Goal: Transaction & Acquisition: Purchase product/service

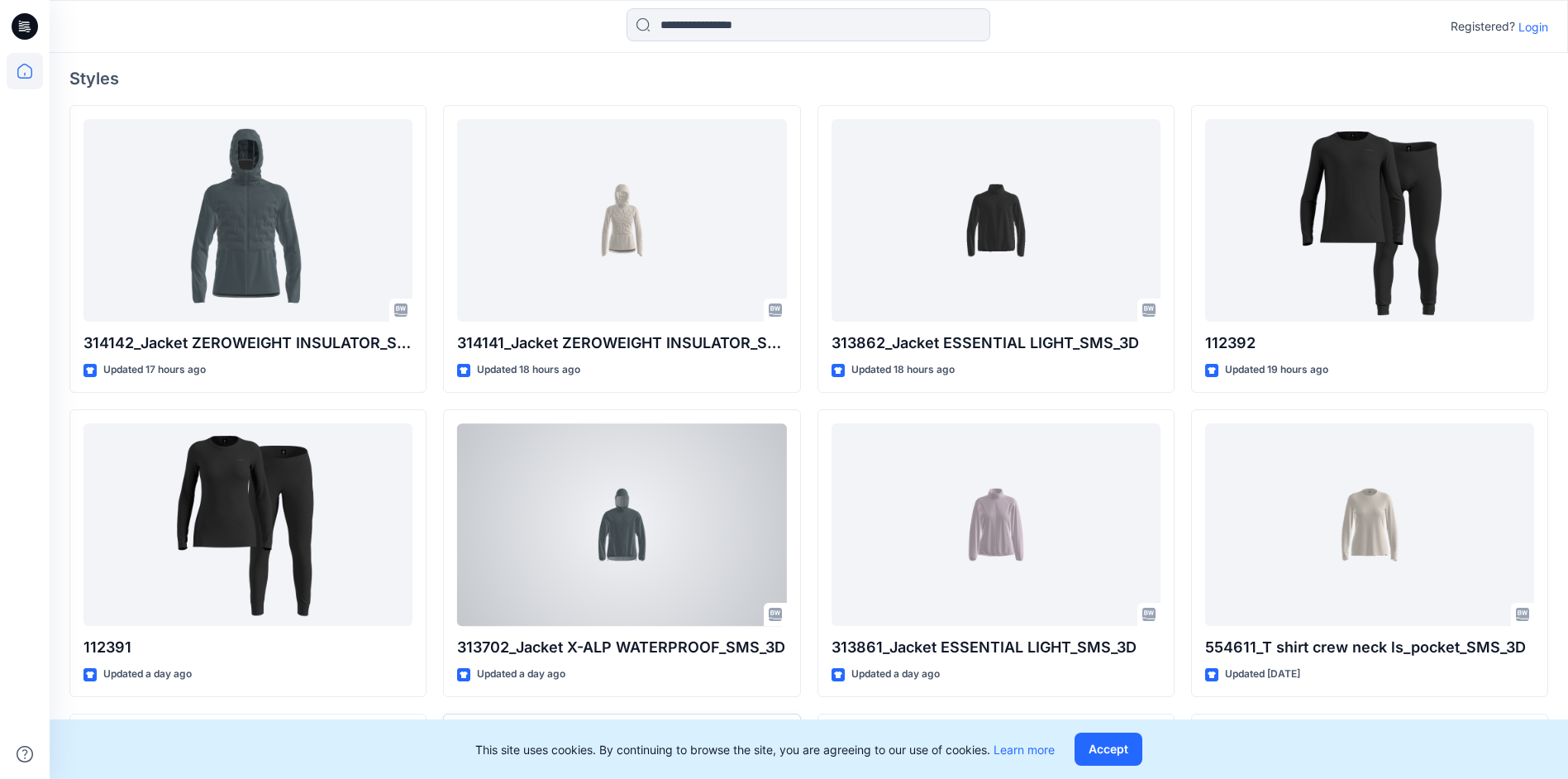
scroll to position [380, 0]
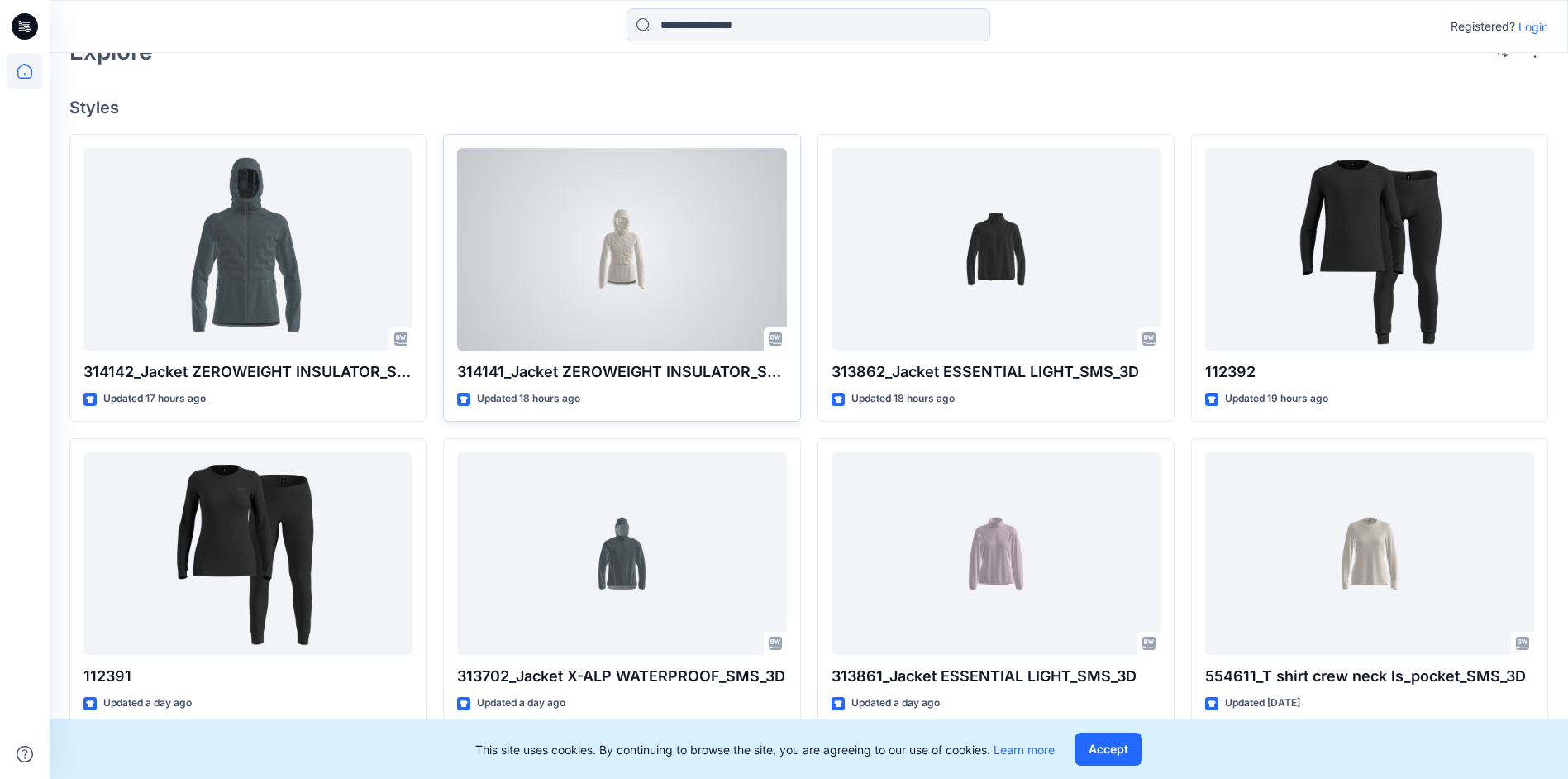
click at [668, 275] on div at bounding box center [622, 249] width 329 height 203
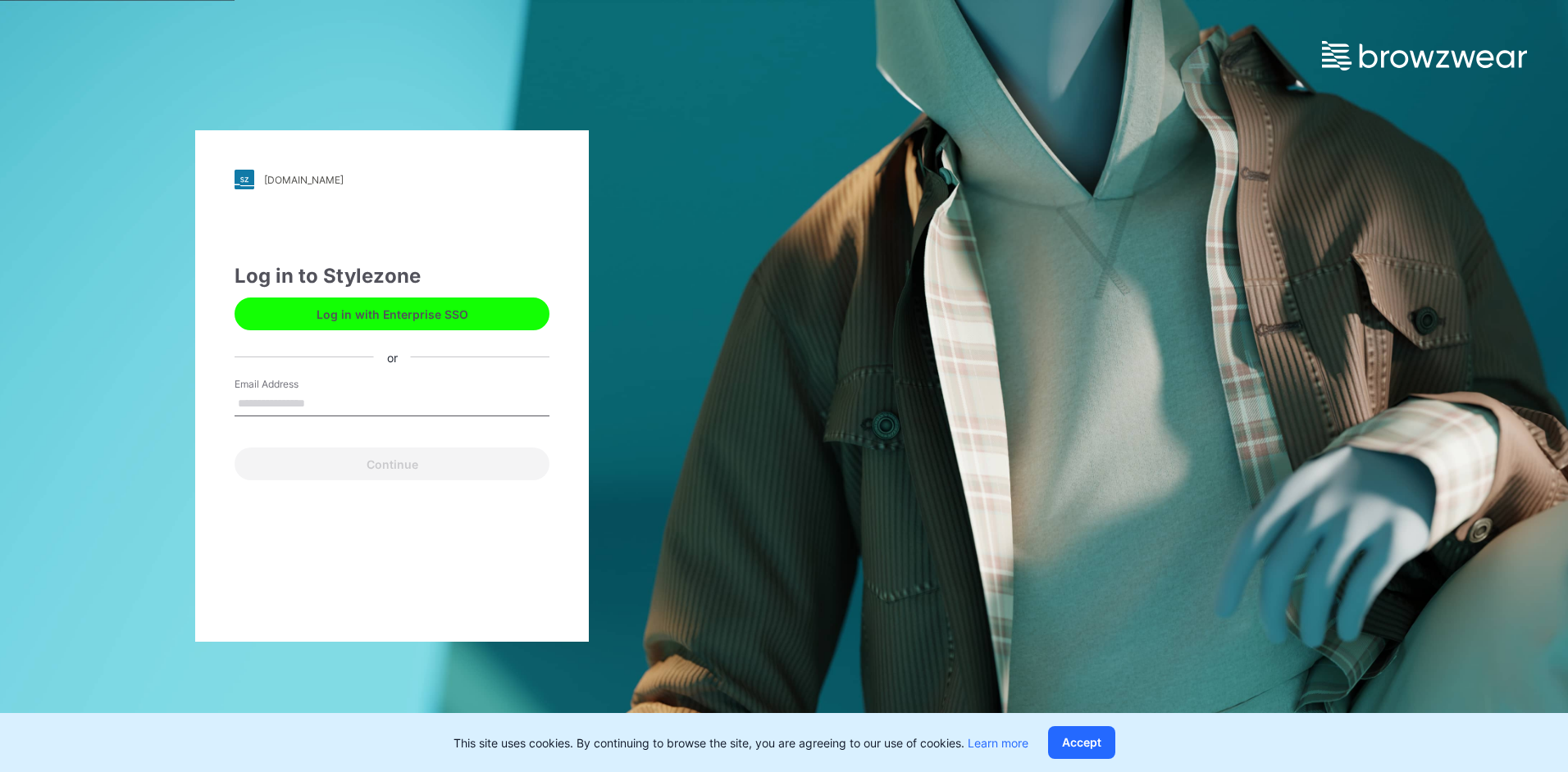
click at [372, 400] on input "Email Address" at bounding box center [392, 404] width 315 height 25
type input "**********"
click at [234, 448] on button "Continue" at bounding box center [392, 464] width 315 height 33
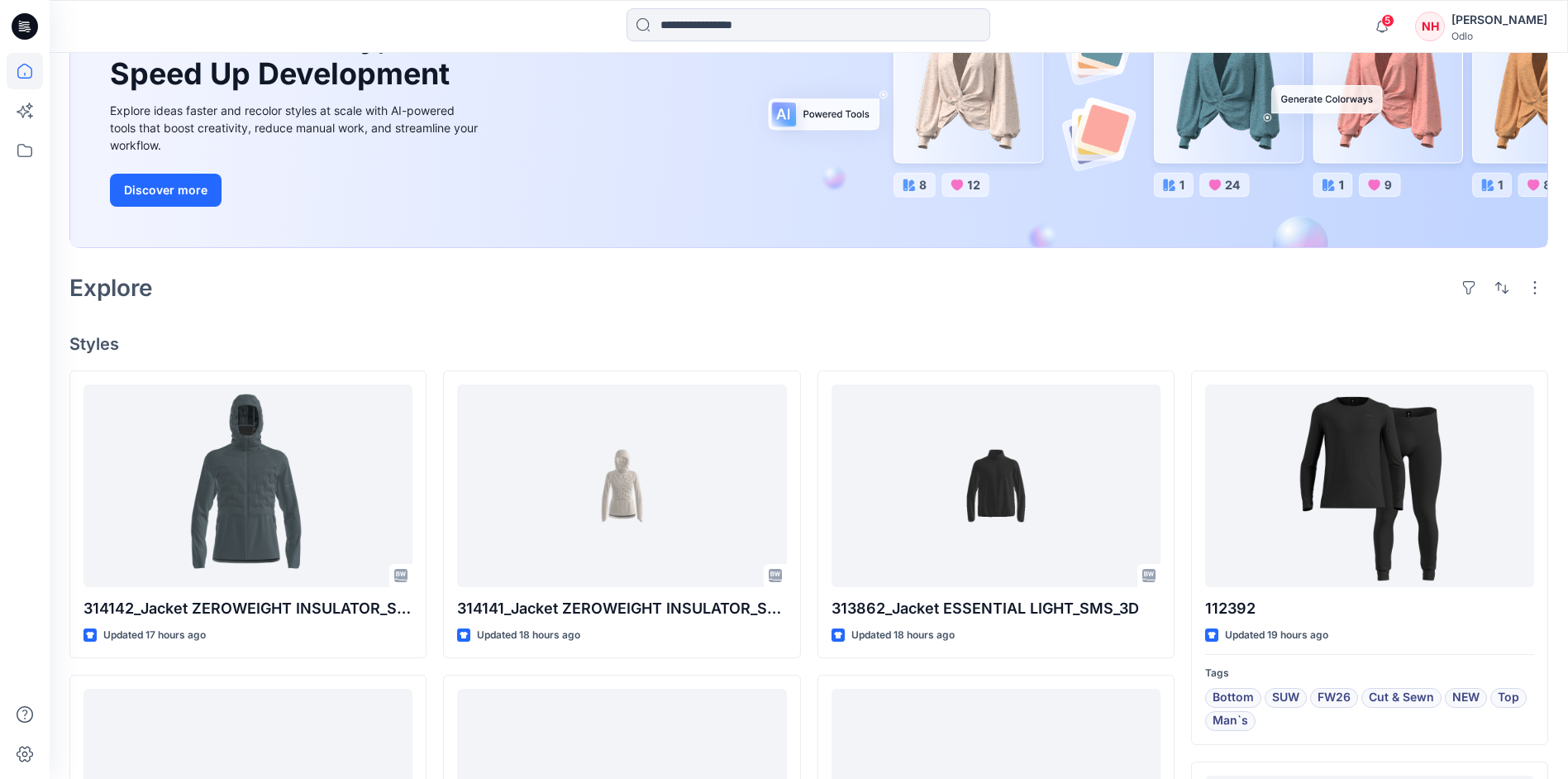
scroll to position [331, 0]
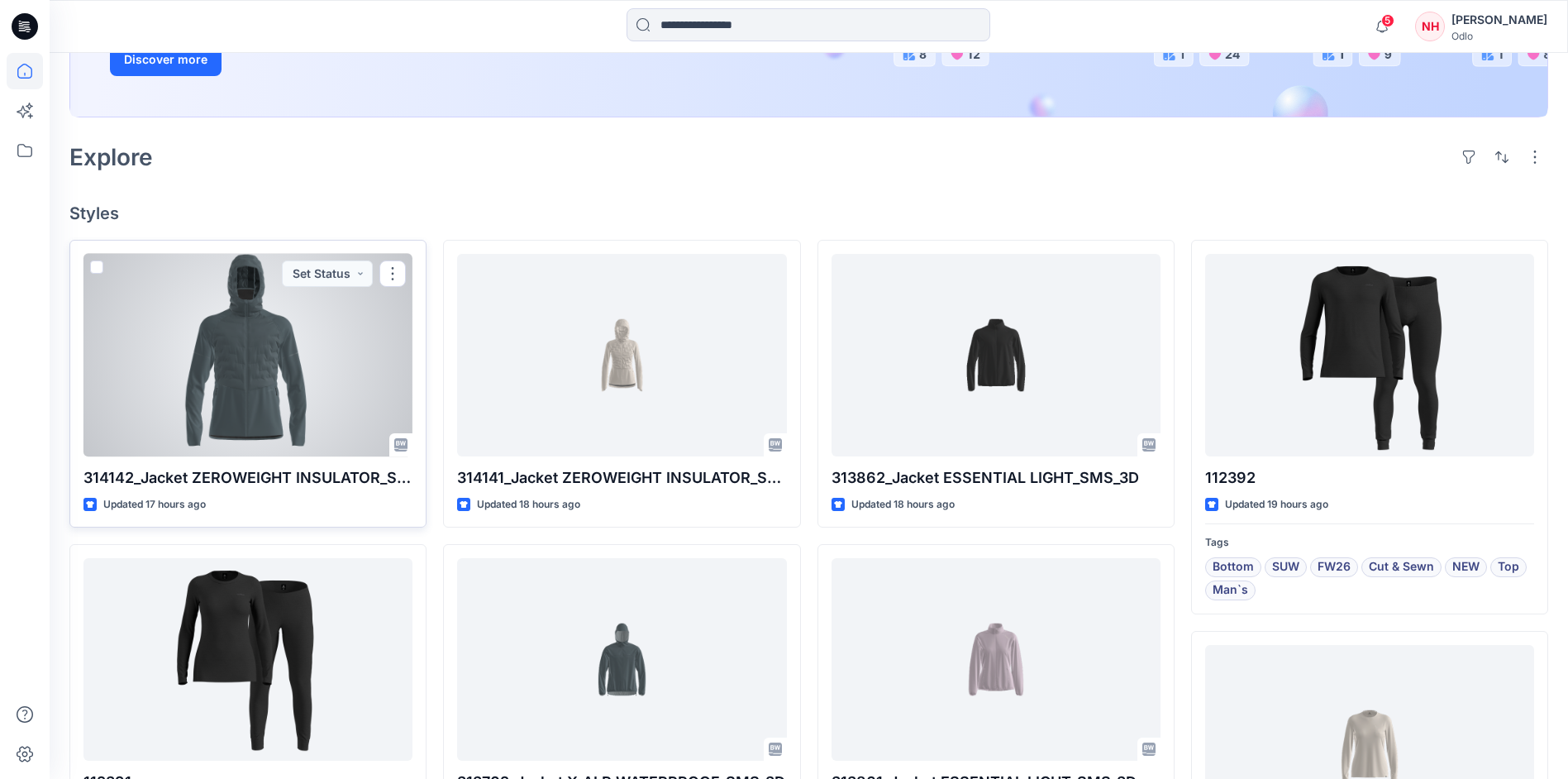
click at [239, 360] on div at bounding box center [248, 355] width 329 height 203
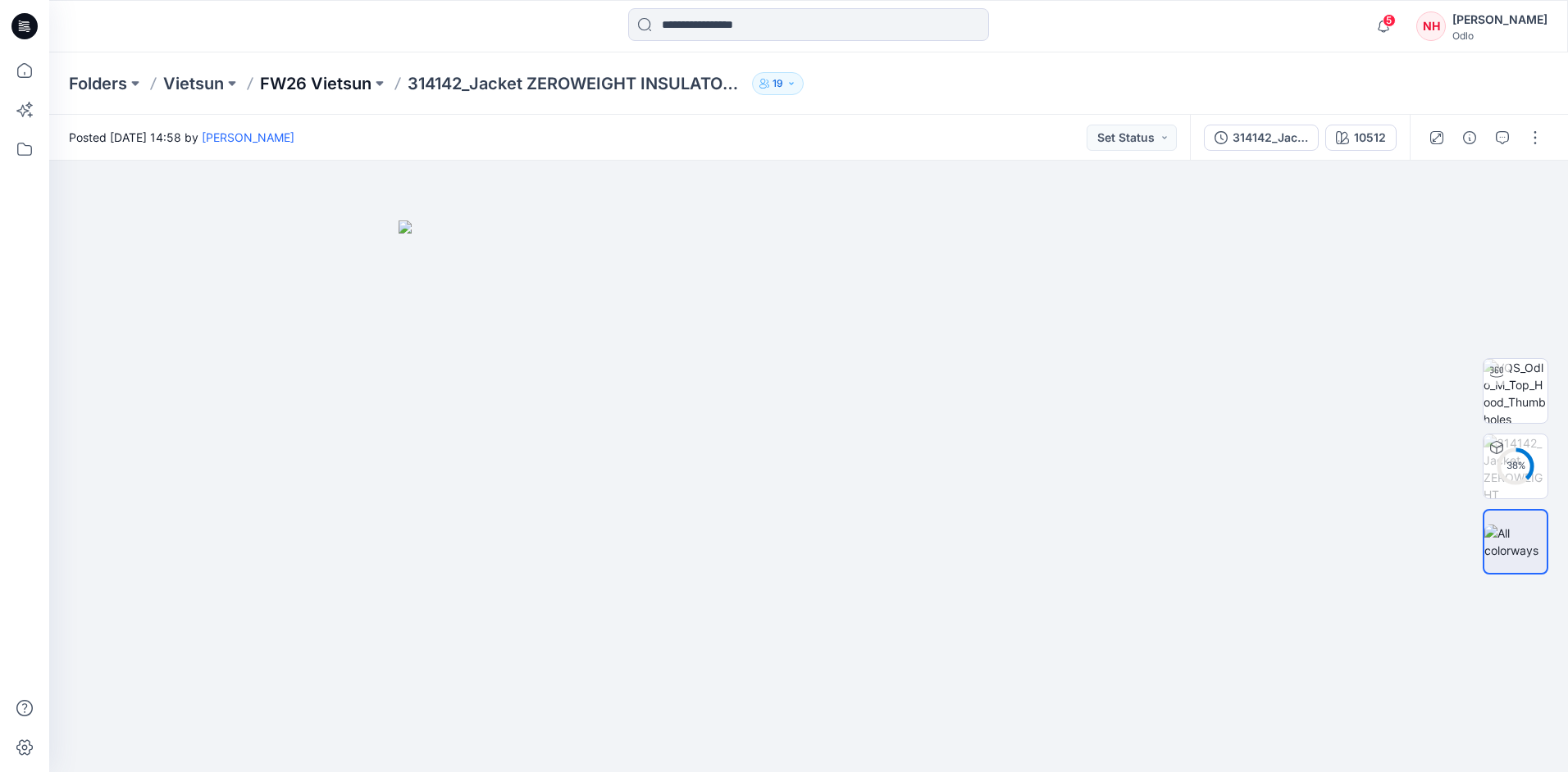
click at [343, 79] on p "FW26 Vietsun" at bounding box center [315, 84] width 112 height 23
